Goal: Information Seeking & Learning: Check status

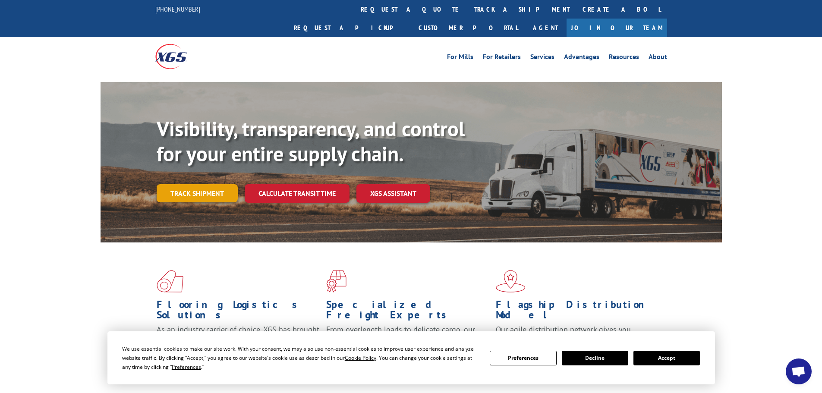
click at [201, 184] on link "Track shipment" at bounding box center [197, 193] width 81 height 18
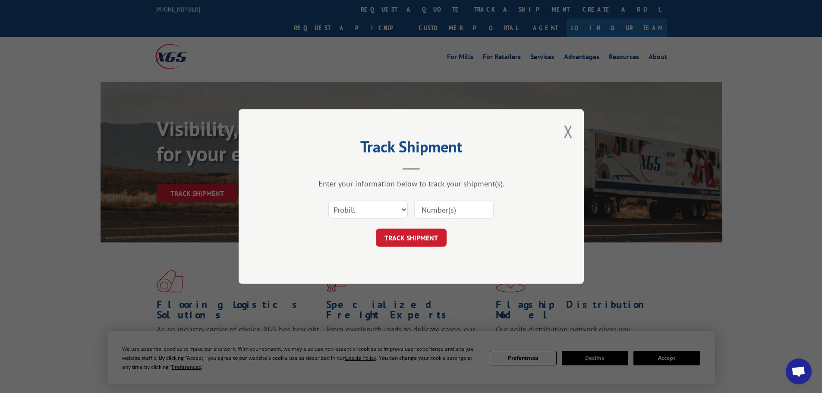
click at [431, 213] on input at bounding box center [453, 210] width 79 height 18
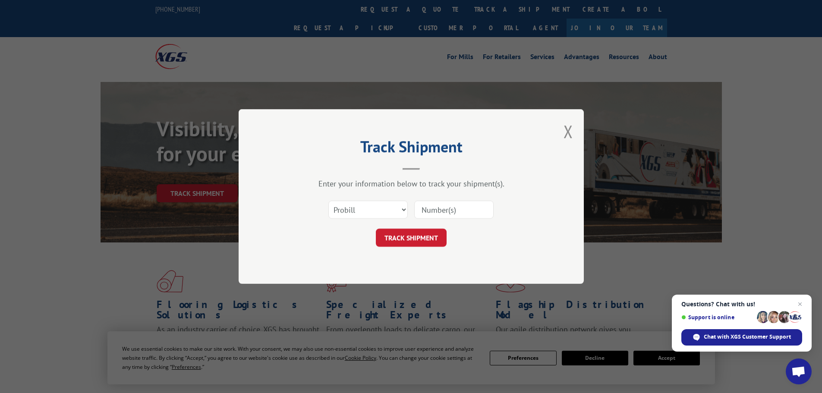
paste input "15339838"
type input "15339838"
click at [430, 240] on button "TRACK SHIPMENT" at bounding box center [411, 238] width 71 height 18
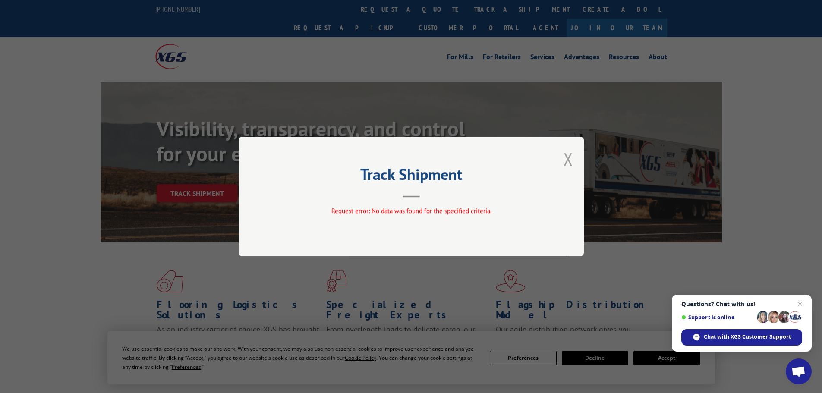
click at [568, 158] on button "Close modal" at bounding box center [567, 159] width 9 height 23
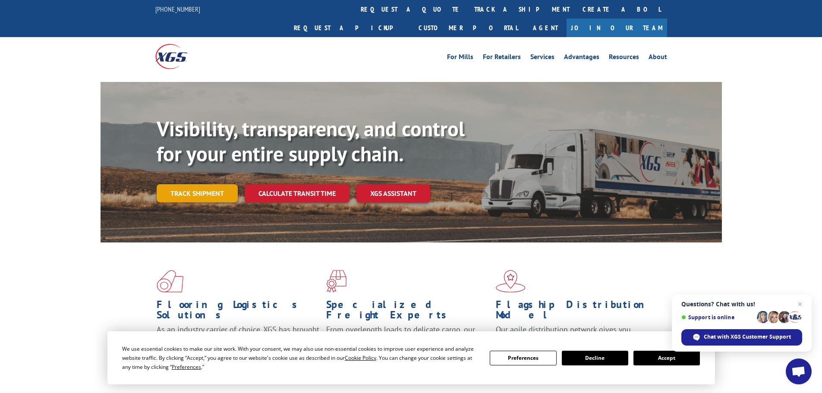
click at [194, 184] on link "Track shipment" at bounding box center [197, 193] width 81 height 18
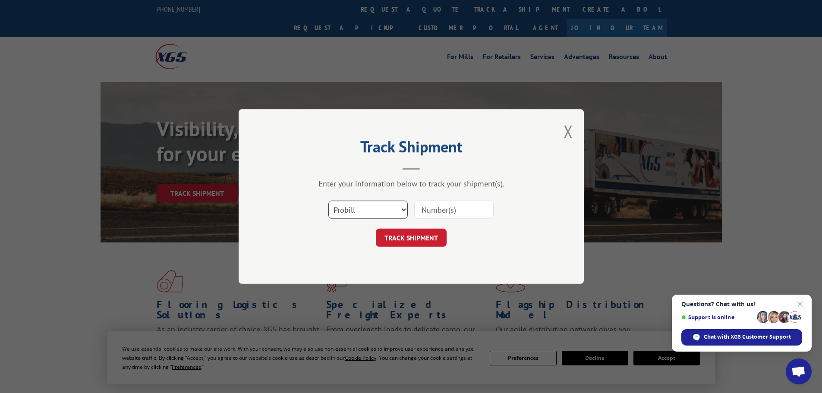
click at [359, 212] on select "Select category... Probill BOL PO" at bounding box center [367, 210] width 79 height 18
select select "bol"
click at [328, 201] on select "Select category... Probill BOL PO" at bounding box center [367, 210] width 79 height 18
click at [461, 211] on input at bounding box center [453, 210] width 79 height 18
paste input "15339838"
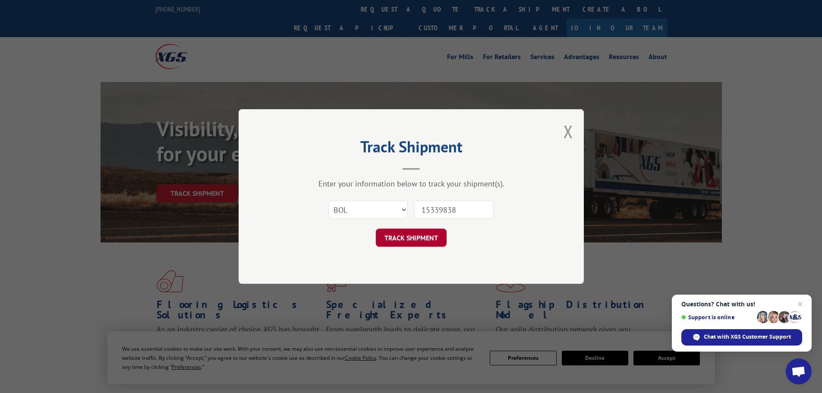
type input "15339838"
click at [427, 237] on button "TRACK SHIPMENT" at bounding box center [411, 238] width 71 height 18
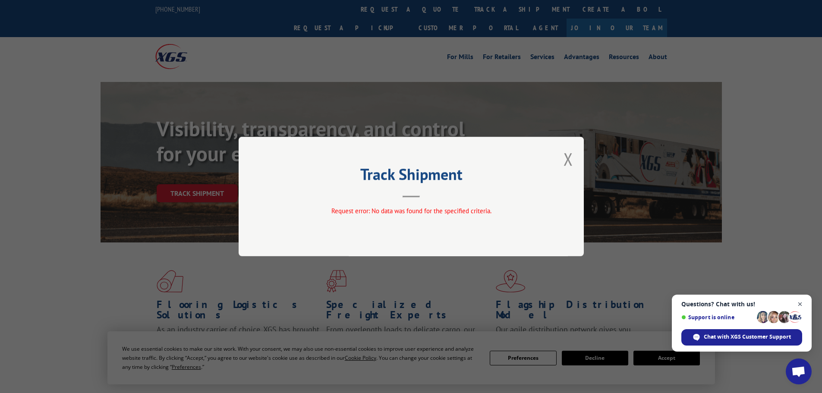
click at [799, 303] on span "Close chat" at bounding box center [800, 304] width 11 height 11
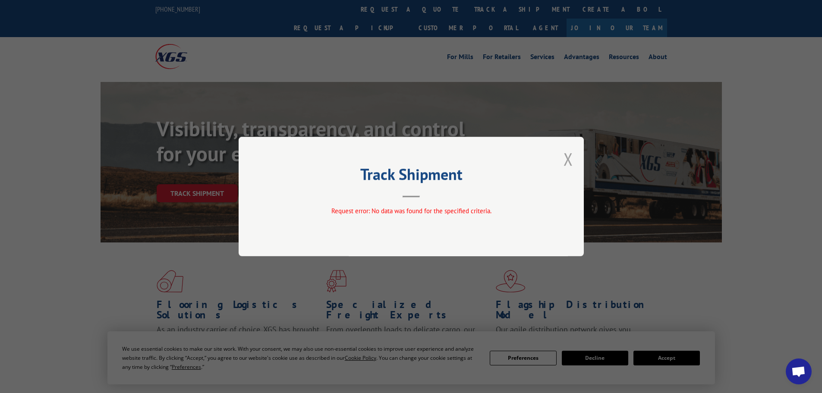
click at [563, 158] on button "Close modal" at bounding box center [567, 159] width 9 height 23
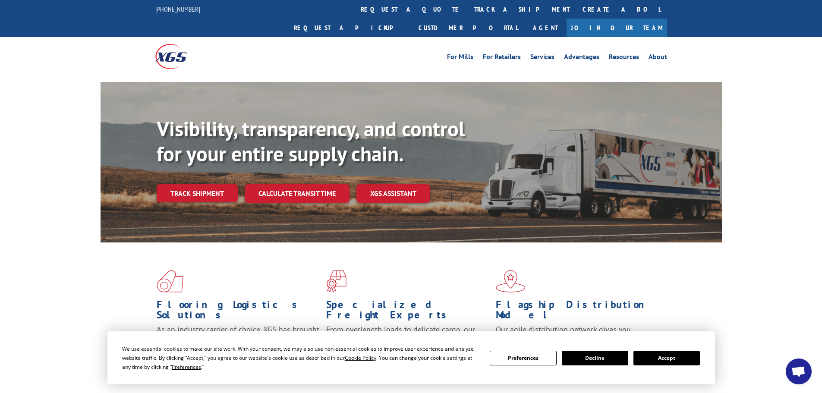
click at [669, 355] on button "Accept" at bounding box center [666, 358] width 66 height 15
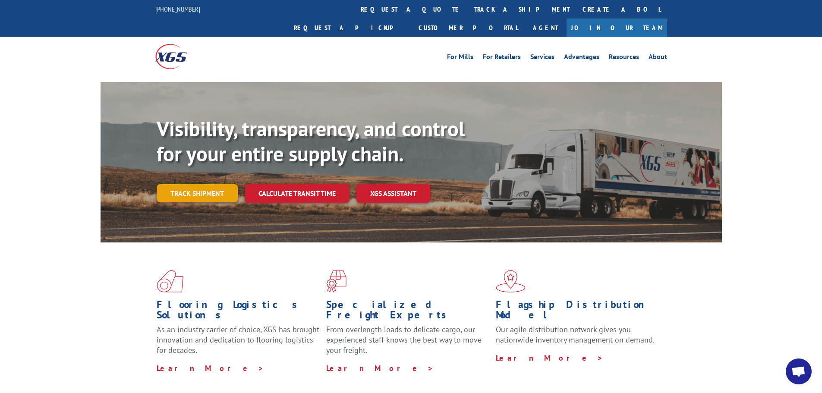
click at [194, 184] on link "Track shipment" at bounding box center [197, 193] width 81 height 18
